Goal: Information Seeking & Learning: Compare options

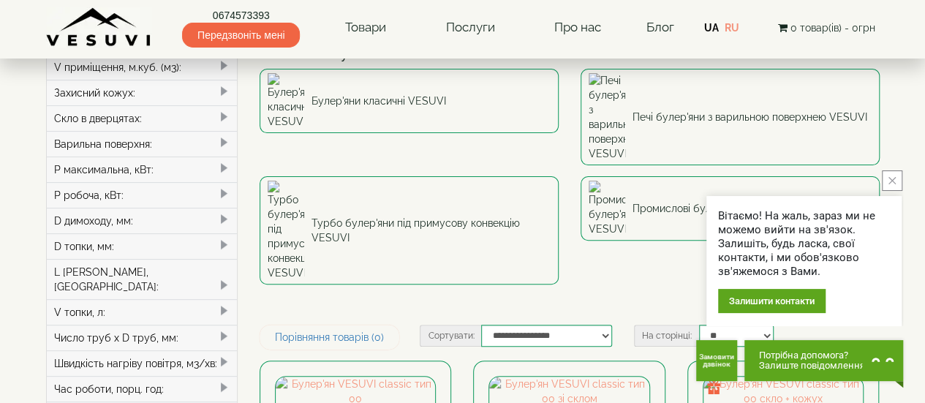
scroll to position [113, 0]
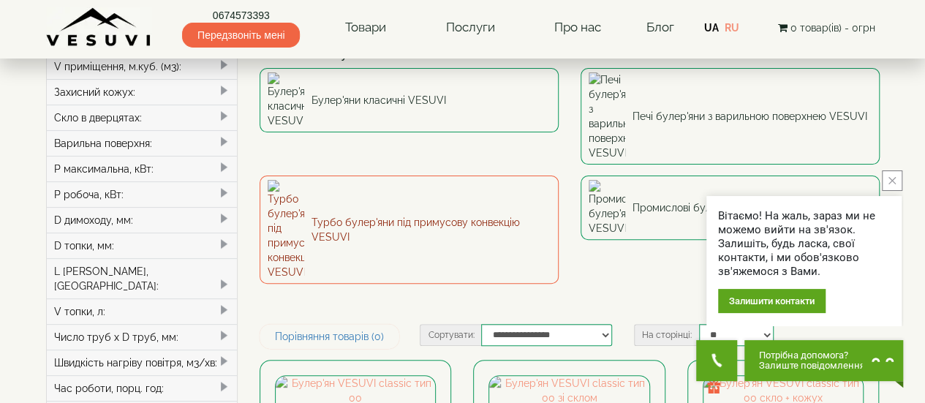
click at [430, 175] on link "Турбо булер'яни під примусову конвекцію VESUVI" at bounding box center [408, 229] width 299 height 108
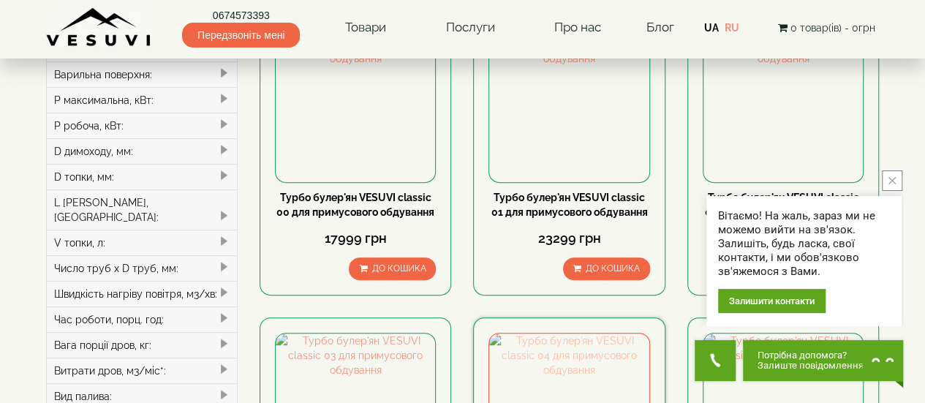
scroll to position [180, 0]
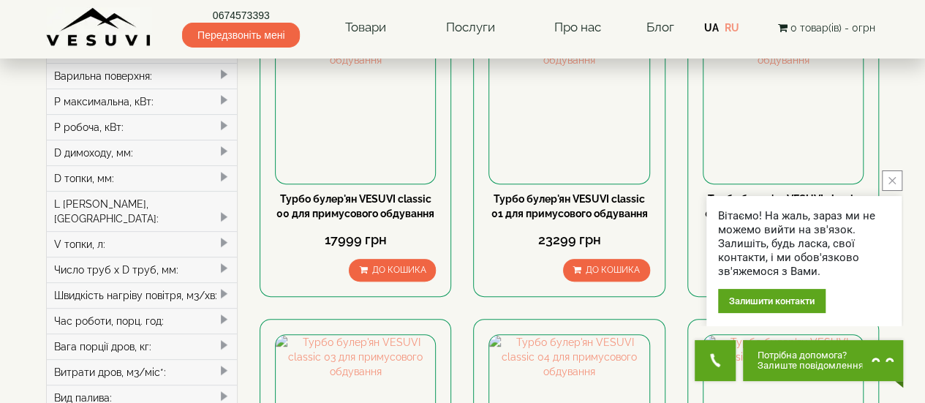
click at [892, 182] on icon "close button" at bounding box center [891, 180] width 7 height 7
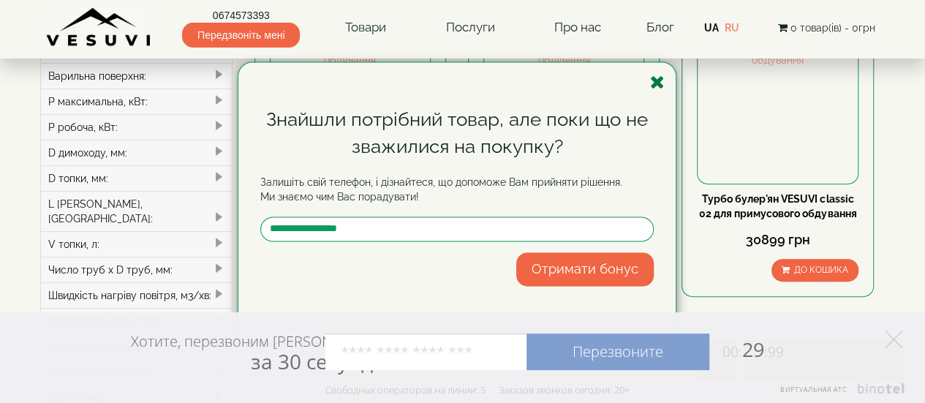
click at [656, 82] on icon "button" at bounding box center [657, 82] width 15 height 18
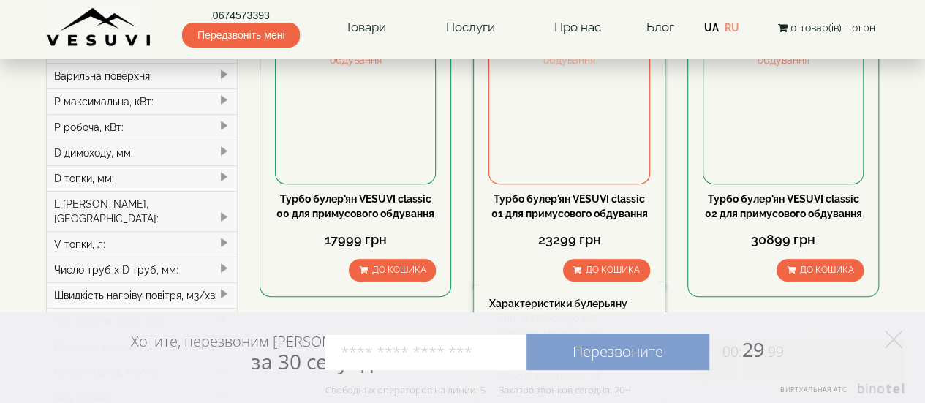
click at [556, 175] on img at bounding box center [568, 102] width 159 height 159
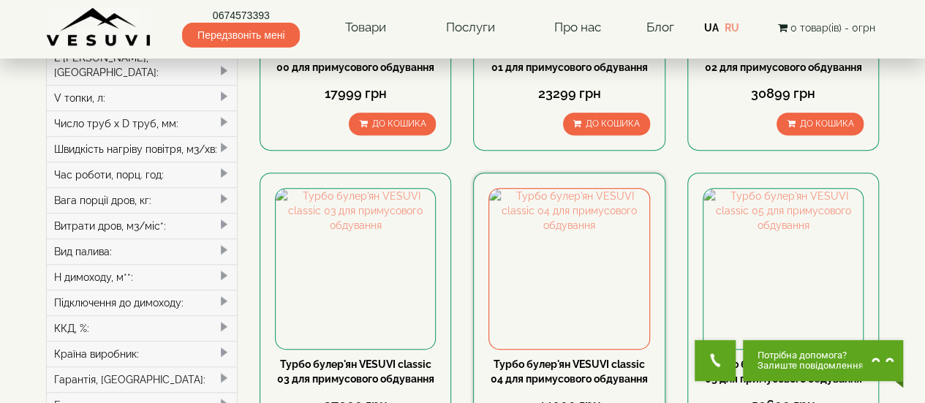
scroll to position [329, 0]
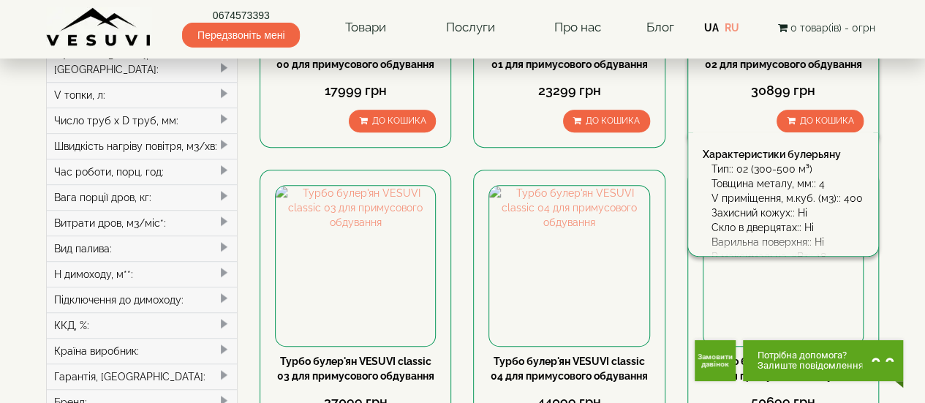
click at [795, 99] on div "30899 грн" at bounding box center [782, 90] width 161 height 19
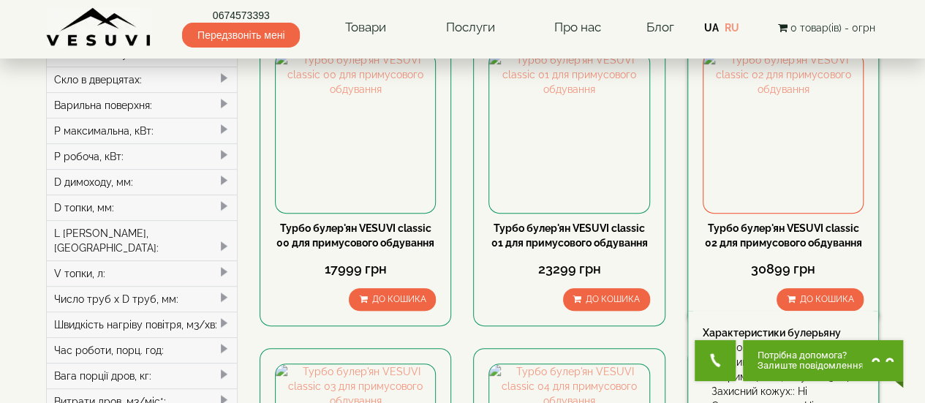
scroll to position [150, 0]
click at [814, 148] on img at bounding box center [782, 132] width 159 height 159
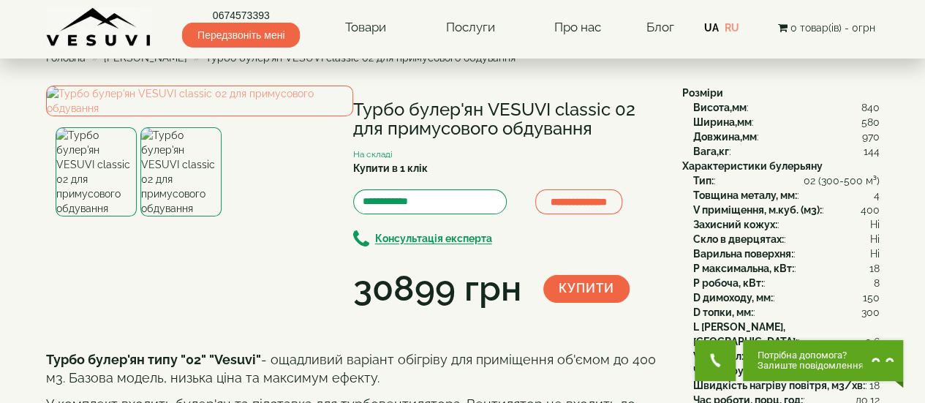
scroll to position [20, 0]
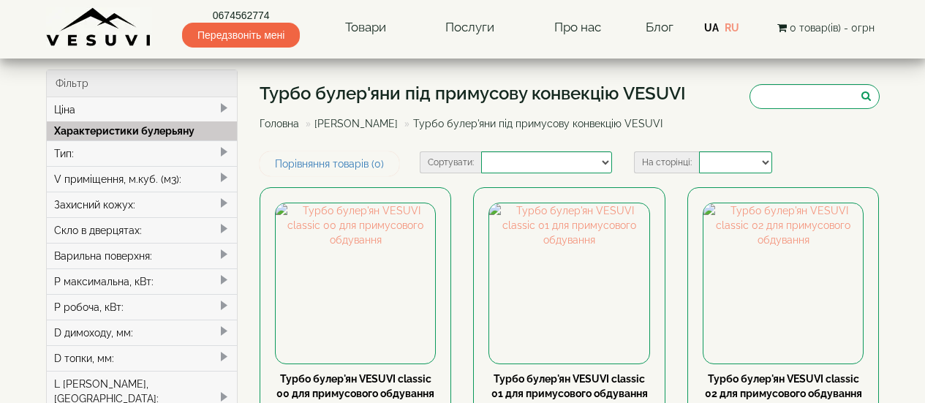
select select
